Goal: Task Accomplishment & Management: Use online tool/utility

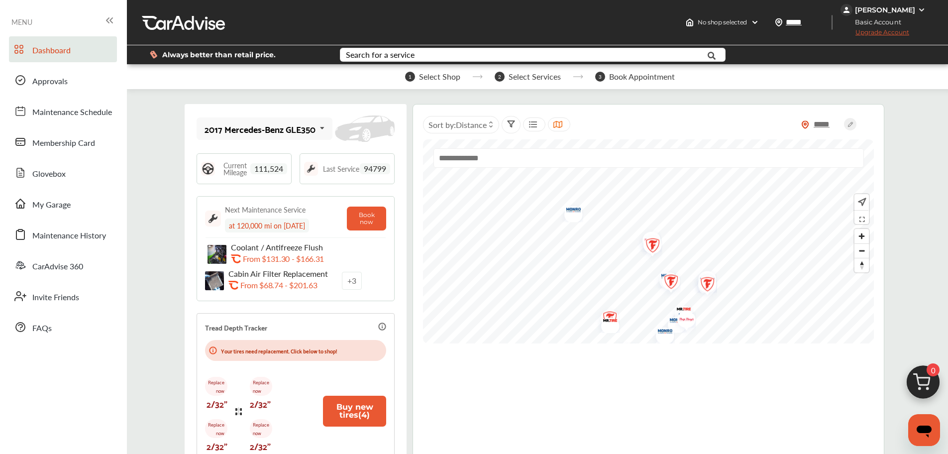
click at [655, 236] on img "Map marker" at bounding box center [649, 246] width 26 height 31
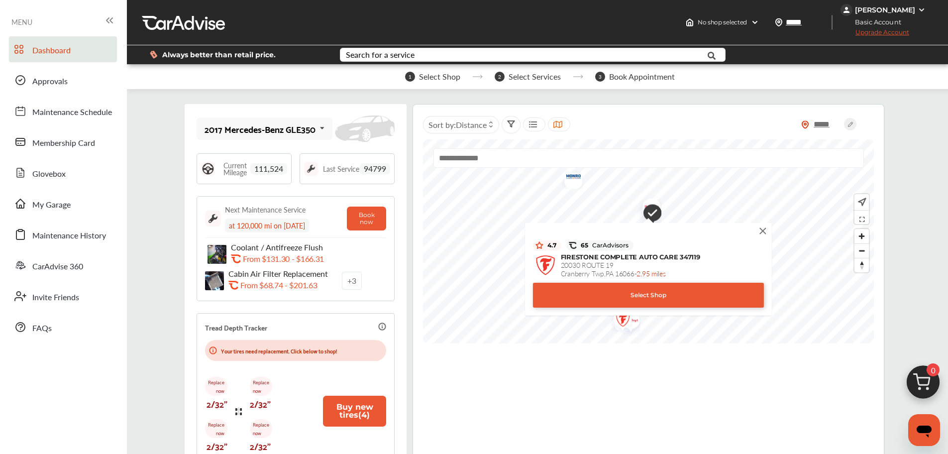
click at [653, 292] on div "Select Shop" at bounding box center [648, 295] width 231 height 25
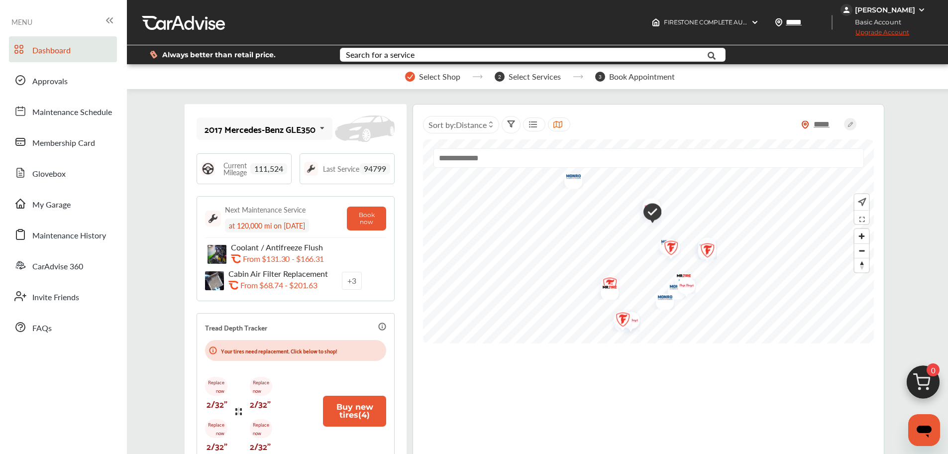
click at [532, 77] on span "Select Services" at bounding box center [534, 76] width 52 height 9
click at [363, 56] on div "Search for a service" at bounding box center [380, 55] width 69 height 8
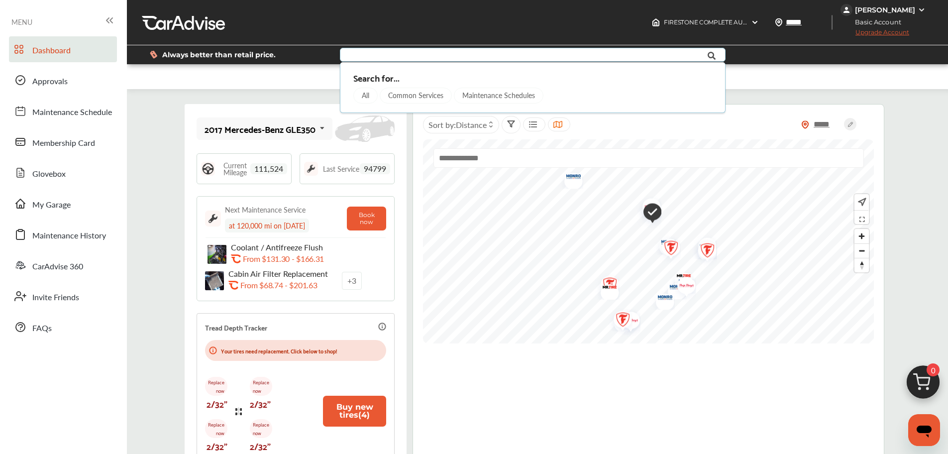
click at [404, 95] on div "Common Services" at bounding box center [416, 96] width 72 height 16
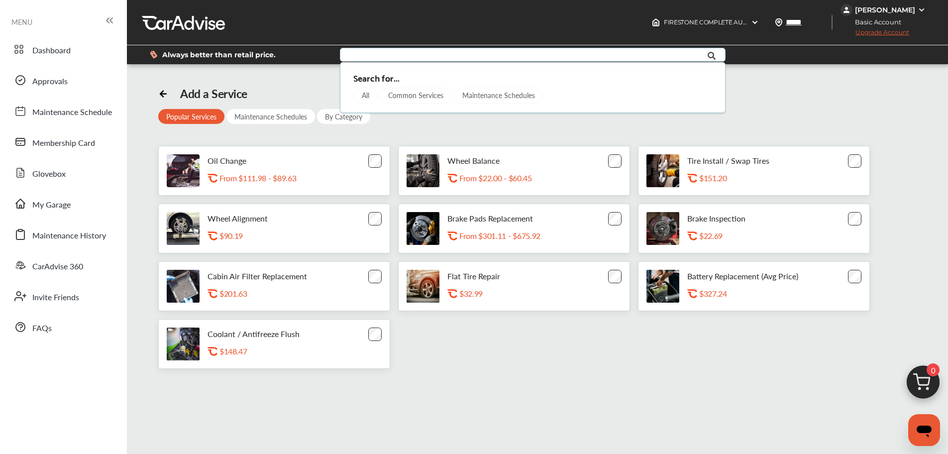
click at [362, 95] on div "All" at bounding box center [365, 96] width 24 height 16
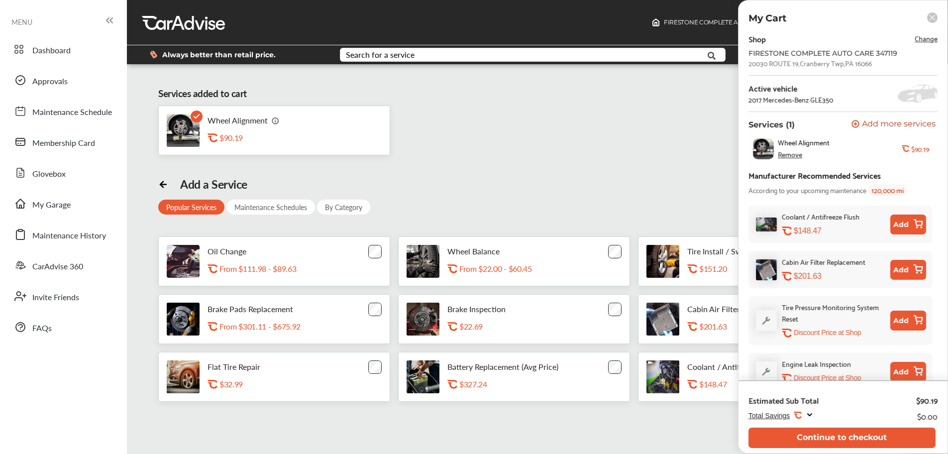
click at [933, 17] on rect at bounding box center [932, 17] width 10 height 10
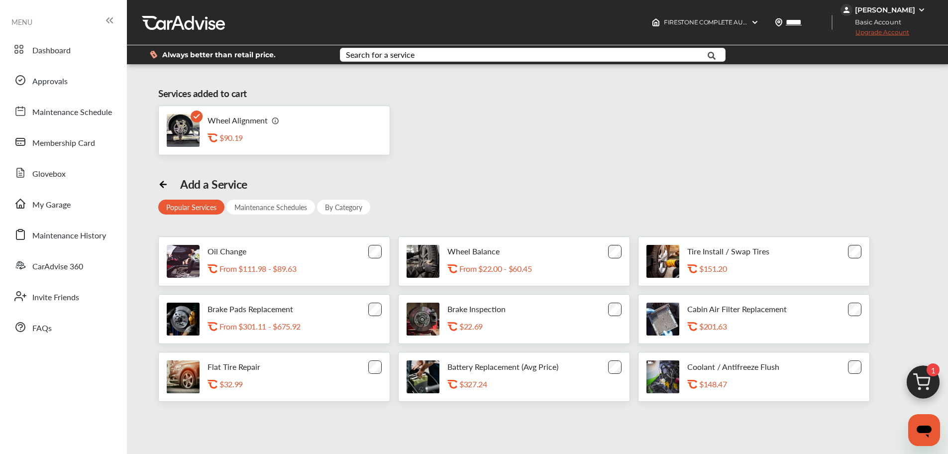
click at [921, 10] on img at bounding box center [921, 10] width 8 height 8
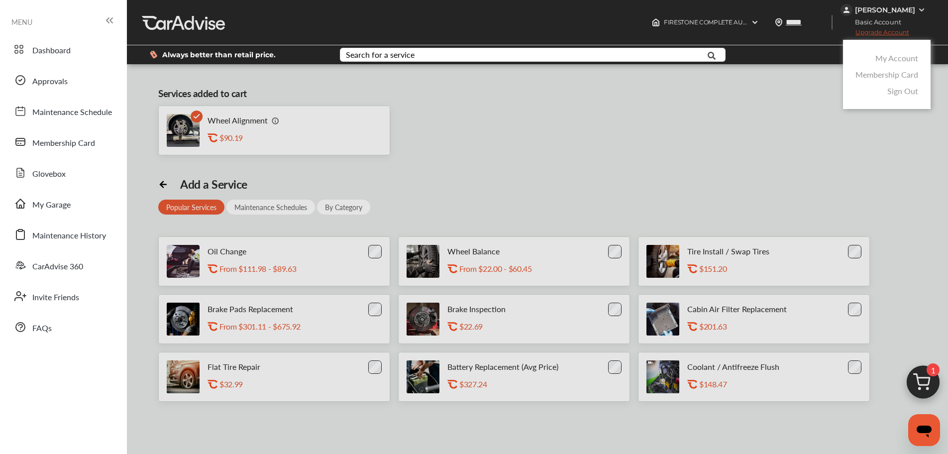
click at [896, 73] on link "Membership Card" at bounding box center [886, 74] width 63 height 11
